Goal: Understand process/instructions: Learn how to perform a task or action

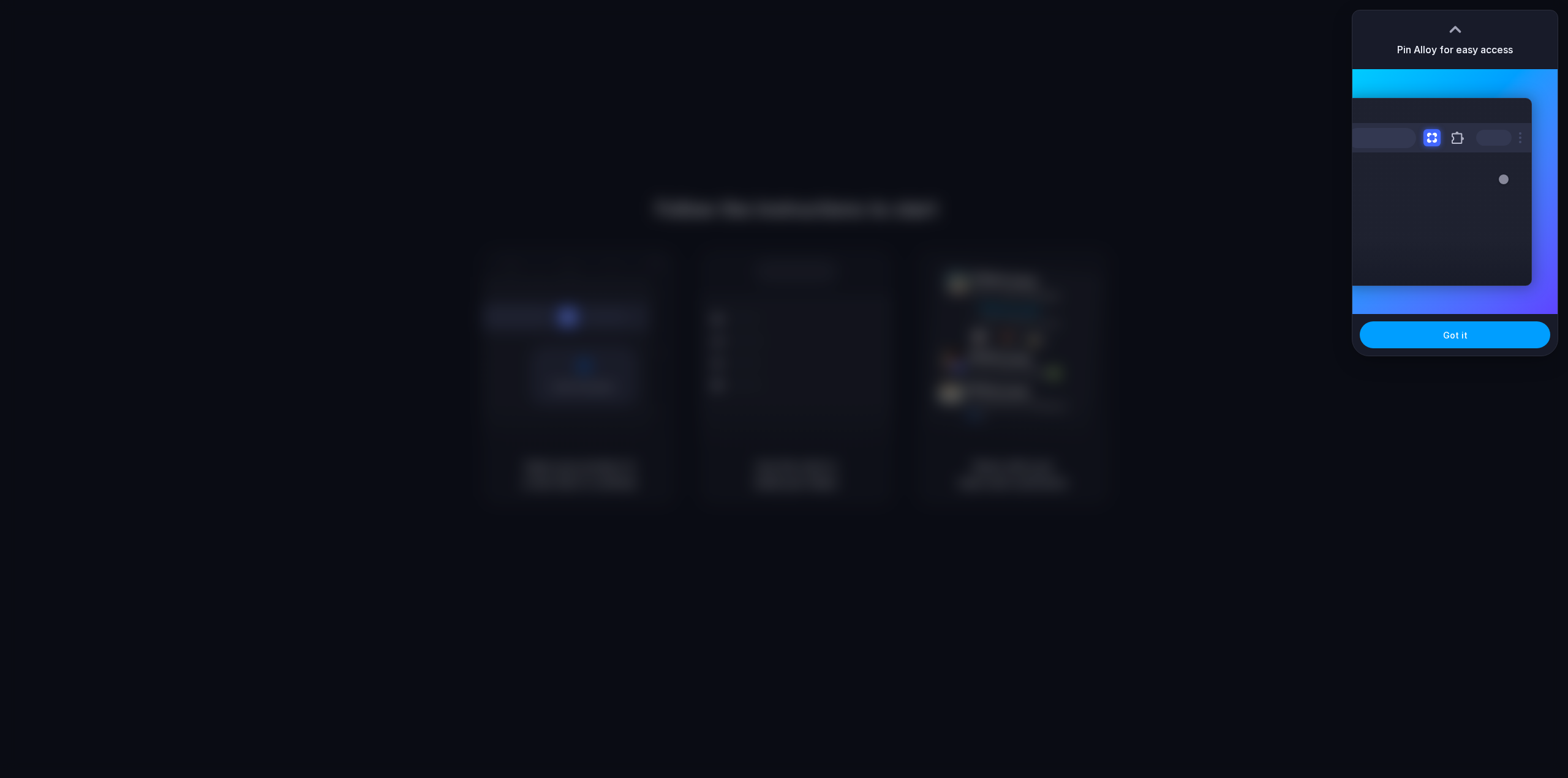
click at [1441, 341] on button "Got it" at bounding box center [1455, 335] width 191 height 27
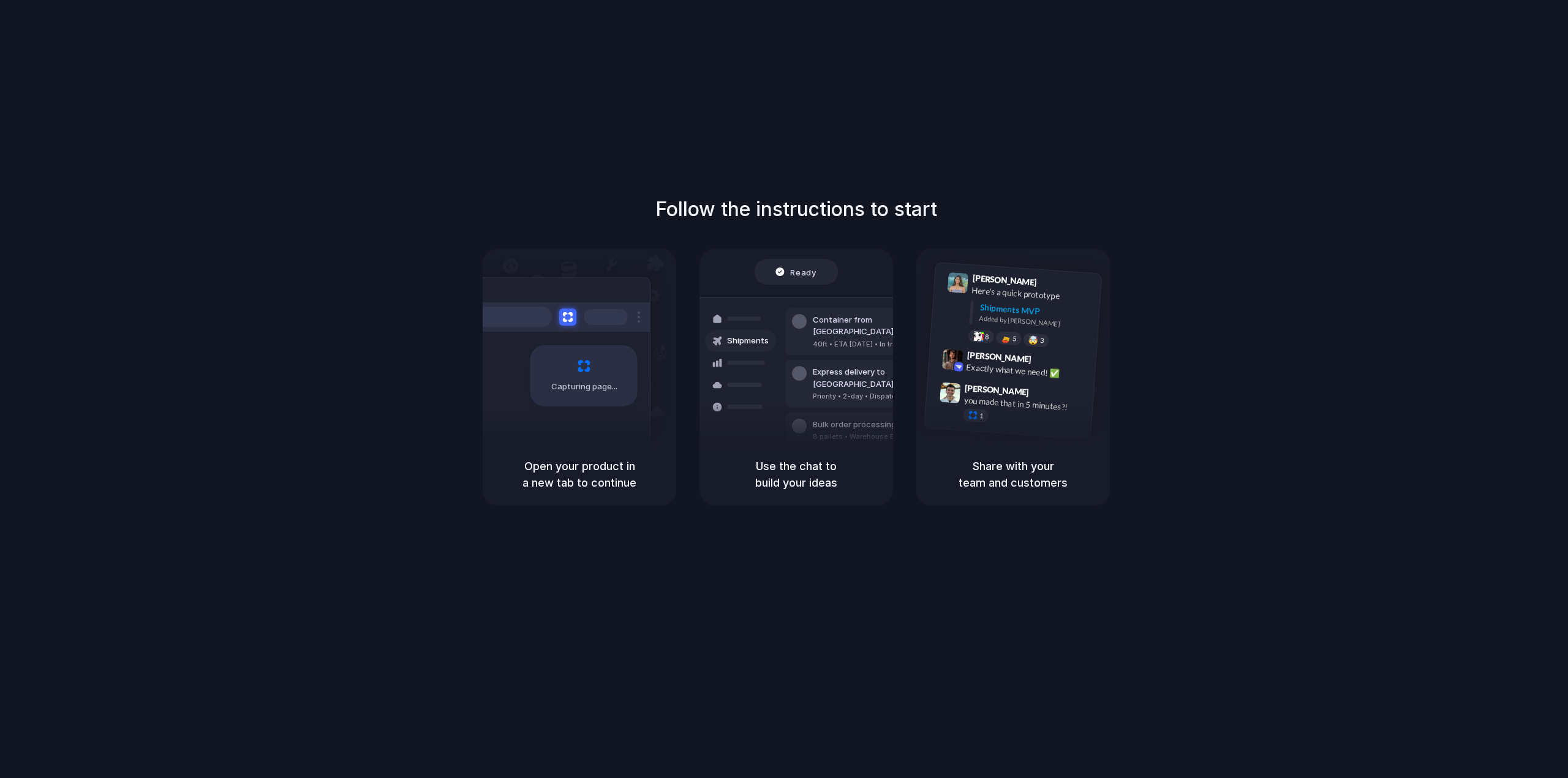
click at [1062, 122] on div "Follow the instructions to start Capturing page Open your product in a new tab …" at bounding box center [796, 401] width 1593 height 803
drag, startPoint x: 1225, startPoint y: 316, endPoint x: 1190, endPoint y: 332, distance: 38.5
click at [1225, 316] on div "Follow the instructions to start Capturing page Open your product in a new tab …" at bounding box center [796, 350] width 1568 height 311
click at [959, 297] on div at bounding box center [956, 308] width 25 height 70
click at [794, 175] on div "Follow the instructions to start Capturing page Open your product in a new tab …" at bounding box center [796, 401] width 1593 height 803
